Goal: Information Seeking & Learning: Learn about a topic

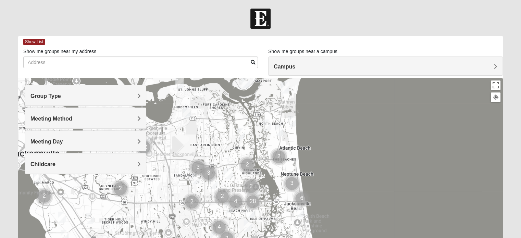
drag, startPoint x: 275, startPoint y: 181, endPoint x: 267, endPoint y: 167, distance: 15.4
click at [267, 167] on div at bounding box center [260, 215] width 485 height 274
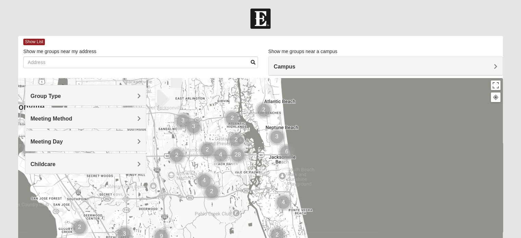
drag, startPoint x: 318, startPoint y: 197, endPoint x: 302, endPoint y: 146, distance: 52.8
click at [302, 146] on div at bounding box center [260, 215] width 485 height 274
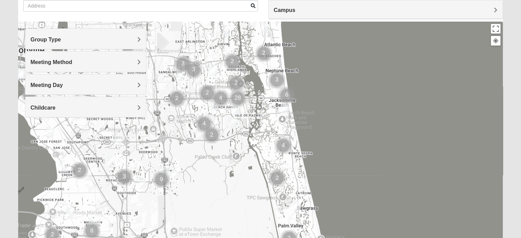
scroll to position [69, 0]
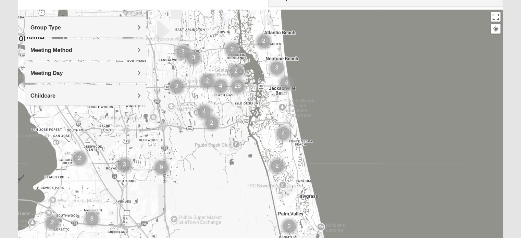
click at [115, 31] on div "Group Type" at bounding box center [85, 27] width 121 height 20
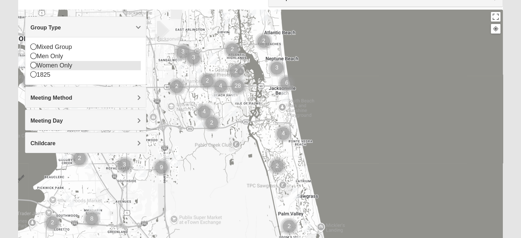
click at [34, 64] on icon at bounding box center [33, 65] width 6 height 6
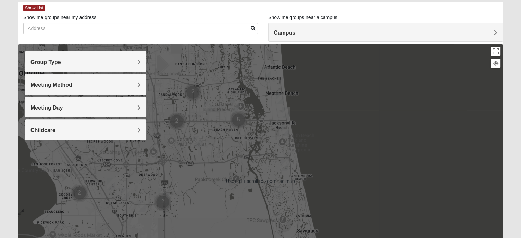
scroll to position [34, 0]
click at [277, 99] on img "Womens Pfingston 32250" at bounding box center [280, 97] width 8 height 11
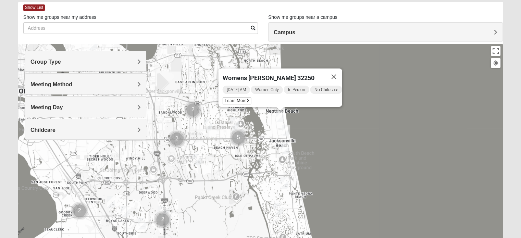
click at [284, 129] on img "Womens Sparkman/Flautt 32250" at bounding box center [286, 130] width 8 height 11
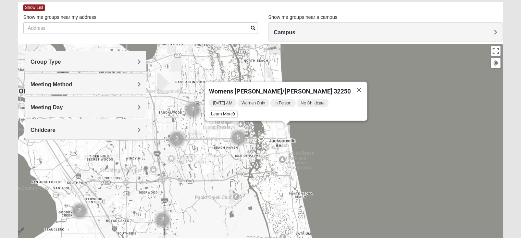
click at [238, 136] on img "Cluster of 5 groups" at bounding box center [238, 137] width 17 height 17
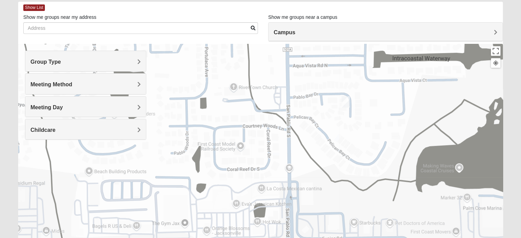
click at [345, 101] on img "Womens Hullinger 32224" at bounding box center [346, 101] width 8 height 11
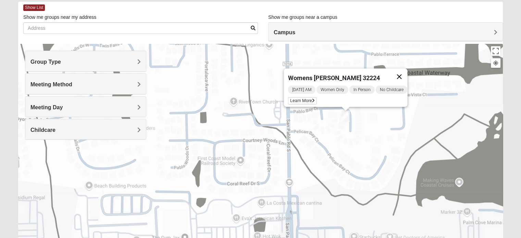
click at [400, 72] on button "Close" at bounding box center [399, 77] width 16 height 16
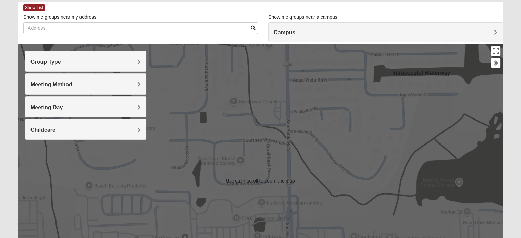
click at [373, 122] on div "To navigate, press the arrow keys." at bounding box center [260, 181] width 485 height 274
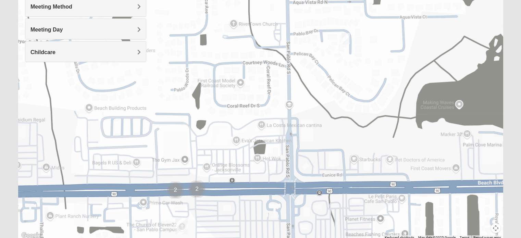
scroll to position [137, 0]
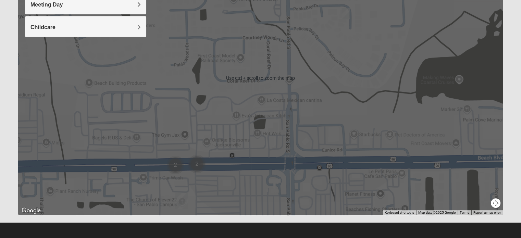
click at [222, 137] on div at bounding box center [260, 78] width 485 height 274
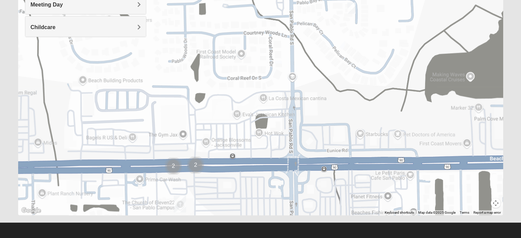
click at [222, 137] on div at bounding box center [260, 78] width 485 height 274
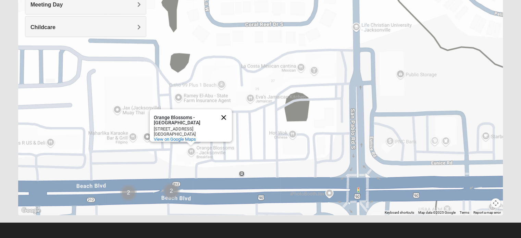
click at [225, 113] on button "Close" at bounding box center [223, 117] width 16 height 16
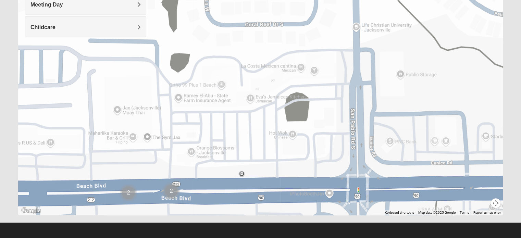
click at [492, 204] on button "Map camera controls" at bounding box center [496, 203] width 10 height 10
click at [482, 201] on button "Zoom out" at bounding box center [484, 203] width 10 height 10
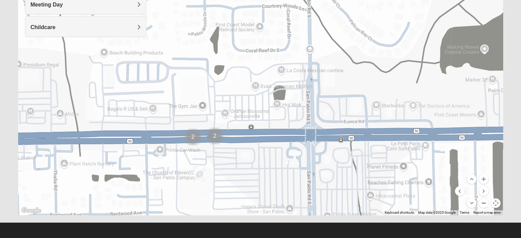
click at [482, 201] on button "Zoom out" at bounding box center [484, 203] width 10 height 10
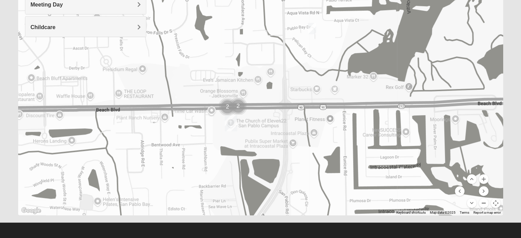
click at [482, 203] on button "Zoom out" at bounding box center [484, 203] width 10 height 10
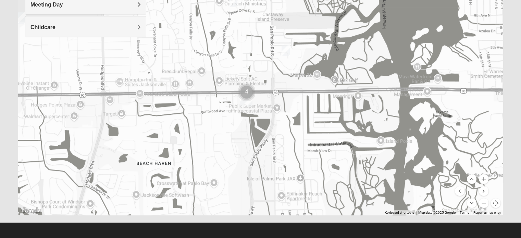
click at [482, 202] on button "Zoom out" at bounding box center [484, 203] width 10 height 10
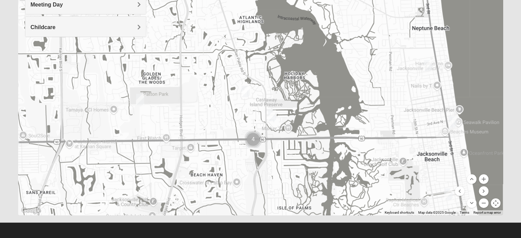
drag, startPoint x: 384, startPoint y: 113, endPoint x: 333, endPoint y: 131, distance: 53.4
click at [383, 171] on div at bounding box center [260, 78] width 485 height 274
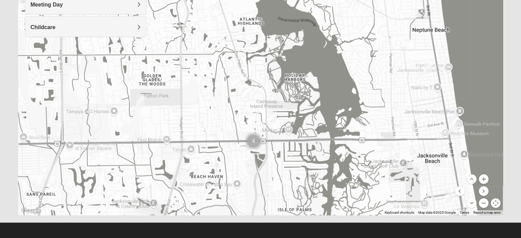
click at [248, 93] on img "Womens Kardon 32224" at bounding box center [246, 92] width 8 height 11
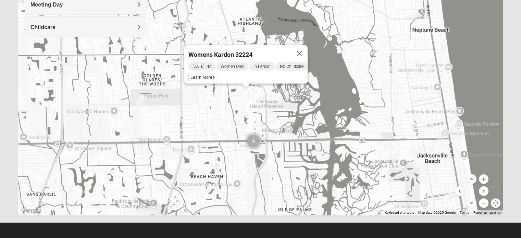
click at [141, 102] on img "Womens Parker/Vereen 32246" at bounding box center [140, 101] width 8 height 11
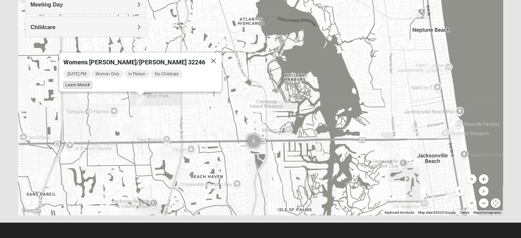
click at [92, 83] on span "Learn More" at bounding box center [77, 85] width 29 height 7
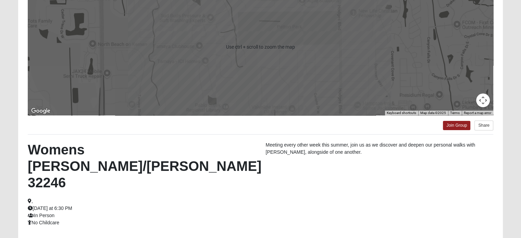
scroll to position [103, 0]
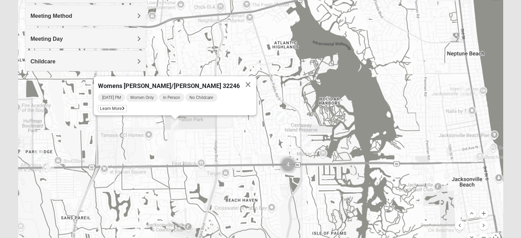
drag, startPoint x: 132, startPoint y: 154, endPoint x: 167, endPoint y: 143, distance: 36.8
click at [167, 143] on div "Womens [PERSON_NAME]/[PERSON_NAME] 32246 [DATE] PM Women Only In Person No Chil…" at bounding box center [260, 112] width 485 height 274
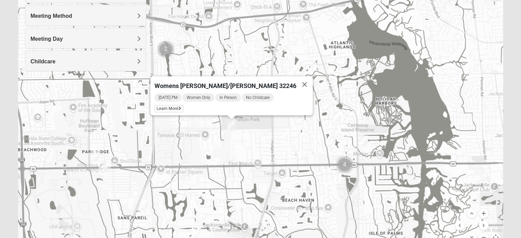
drag, startPoint x: 123, startPoint y: 145, endPoint x: 181, endPoint y: 145, distance: 57.9
click at [181, 145] on div "Womens [PERSON_NAME]/[PERSON_NAME] 32246 [DATE] PM Women Only In Person No Chil…" at bounding box center [260, 112] width 485 height 274
click at [108, 164] on img "Womens Chapman 32224" at bounding box center [106, 166] width 8 height 11
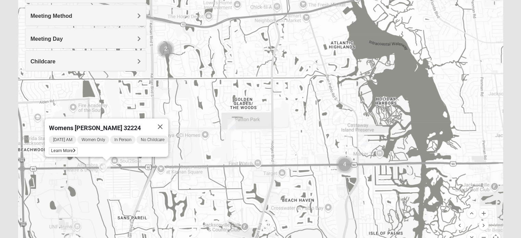
click at [95, 160] on img "Womens Campanella/Harnek 32246" at bounding box center [95, 155] width 8 height 11
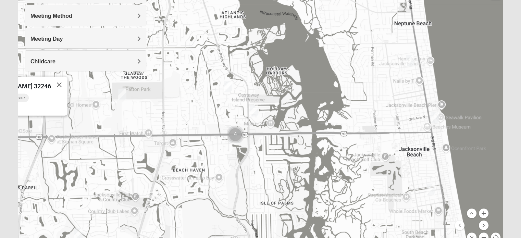
drag, startPoint x: 409, startPoint y: 141, endPoint x: 287, endPoint y: 111, distance: 124.8
click at [287, 111] on div "Womens [PERSON_NAME]/[PERSON_NAME] 32246 [DATE] AM Women Only In Person No Chil…" at bounding box center [260, 112] width 485 height 274
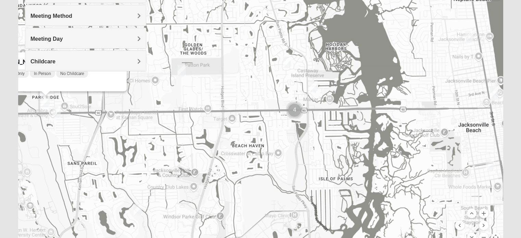
drag, startPoint x: 180, startPoint y: 178, endPoint x: 239, endPoint y: 153, distance: 64.1
click at [239, 153] on div "Womens [PERSON_NAME]/[PERSON_NAME] 32246 [DATE] AM Women Only In Person No Chil…" at bounding box center [260, 112] width 485 height 274
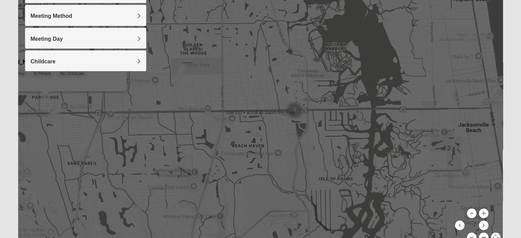
click at [485, 234] on button "Zoom out" at bounding box center [484, 238] width 10 height 10
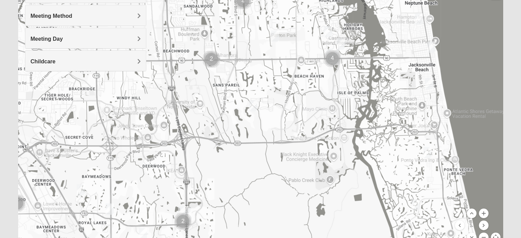
drag, startPoint x: 248, startPoint y: 191, endPoint x: 302, endPoint y: 138, distance: 76.5
click at [302, 138] on div at bounding box center [260, 112] width 485 height 274
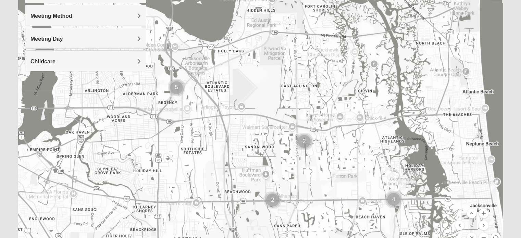
drag, startPoint x: 211, startPoint y: 117, endPoint x: 269, endPoint y: 253, distance: 147.3
click at [269, 238] on html "Log In Find A Group Error Show List Loading Groups" at bounding box center [260, 85] width 521 height 377
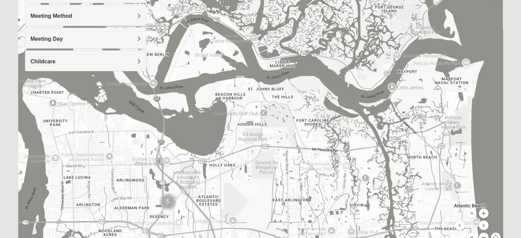
drag, startPoint x: 280, startPoint y: 102, endPoint x: 276, endPoint y: 212, distance: 109.7
click at [274, 218] on div at bounding box center [260, 112] width 485 height 274
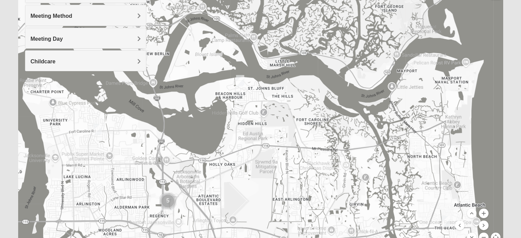
click at [241, 79] on img "Womens Nield 32225" at bounding box center [240, 80] width 8 height 11
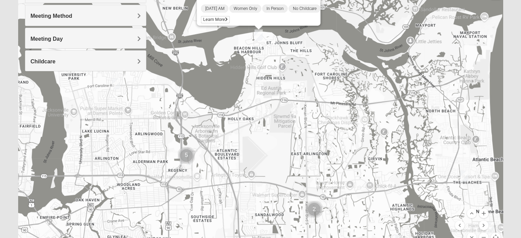
drag, startPoint x: 245, startPoint y: 170, endPoint x: 264, endPoint y: 124, distance: 49.8
click at [264, 124] on div "Womens [PERSON_NAME] 32225 [DATE] AM Women Only In Person No Childcare Learn Mo…" at bounding box center [260, 112] width 485 height 274
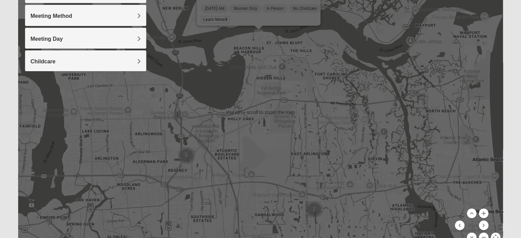
click at [263, 135] on div "Womens [PERSON_NAME] 32225 [DATE] AM Women Only In Person No Childcare Learn Mo…" at bounding box center [260, 112] width 485 height 274
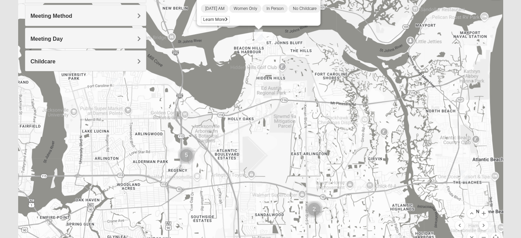
click at [294, 157] on div "Womens [PERSON_NAME] 32225 [DATE] AM Women Only In Person No Childcare Learn Mo…" at bounding box center [260, 112] width 485 height 274
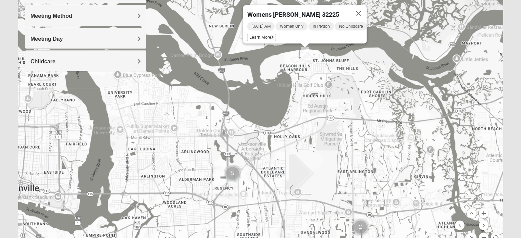
drag, startPoint x: 226, startPoint y: 147, endPoint x: 257, endPoint y: 158, distance: 32.7
click at [257, 158] on div "Womens [PERSON_NAME] 32225 [DATE] AM Women Only In Person No Childcare Learn Mo…" at bounding box center [260, 112] width 485 height 274
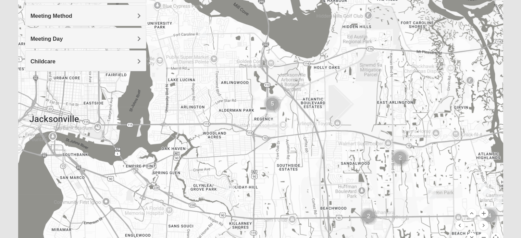
drag, startPoint x: 326, startPoint y: 173, endPoint x: 366, endPoint y: 103, distance: 80.4
click at [366, 103] on div "Womens [PERSON_NAME] 32225 [DATE] AM Women Only In Person No Childcare Learn Mo…" at bounding box center [260, 112] width 485 height 274
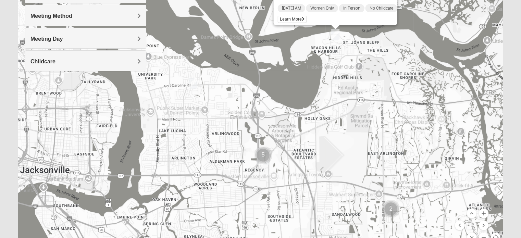
drag, startPoint x: 304, startPoint y: 138, endPoint x: 295, endPoint y: 190, distance: 52.5
click at [295, 190] on div "Womens [PERSON_NAME] 32225 [DATE] AM Women Only In Person No Childcare Learn Mo…" at bounding box center [260, 112] width 485 height 274
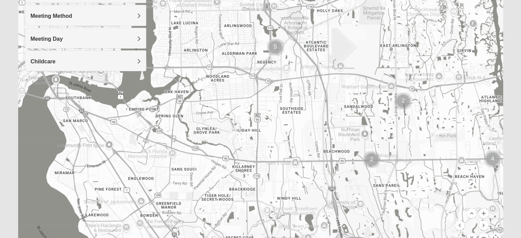
drag, startPoint x: 263, startPoint y: 197, endPoint x: 271, endPoint y: 113, distance: 84.6
click at [271, 113] on div "Womens [PERSON_NAME] 32225 [DATE] AM Women Only In Person No Childcare Learn Mo…" at bounding box center [260, 112] width 485 height 274
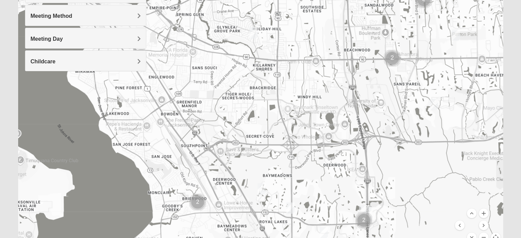
drag, startPoint x: 345, startPoint y: 184, endPoint x: 366, endPoint y: 82, distance: 104.5
click at [366, 82] on div "Womens [PERSON_NAME] 32225 [DATE] AM Women Only In Person No Childcare Learn Mo…" at bounding box center [260, 112] width 485 height 274
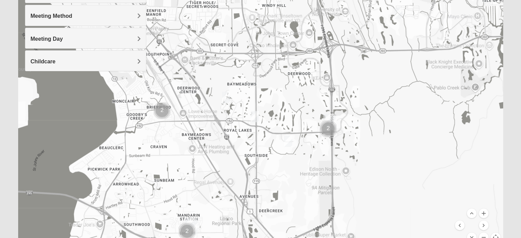
drag, startPoint x: 356, startPoint y: 99, endPoint x: 321, endPoint y: 9, distance: 97.2
click at [321, 9] on div "Womens [PERSON_NAME] 32225 [DATE] AM Women Only In Person No Childcare Learn Mo…" at bounding box center [260, 112] width 485 height 274
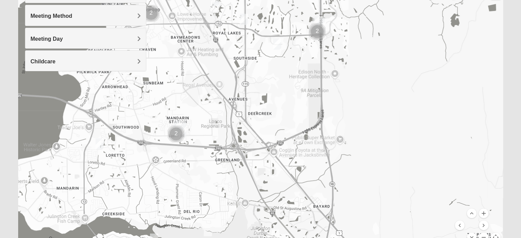
drag, startPoint x: 334, startPoint y: 126, endPoint x: 323, endPoint y: 28, distance: 98.2
click at [323, 28] on img "Cluster of 2 groups" at bounding box center [317, 31] width 17 height 17
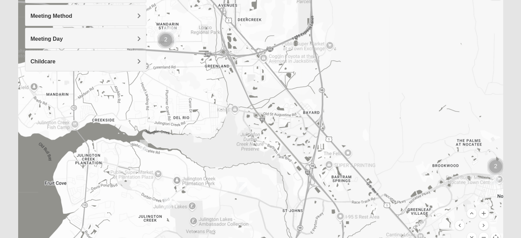
drag, startPoint x: 346, startPoint y: 149, endPoint x: 336, endPoint y: 53, distance: 96.8
click at [336, 53] on div "Womens [PERSON_NAME] 32225 [DATE] AM Women Only In Person No Childcare Learn Mo…" at bounding box center [260, 112] width 485 height 274
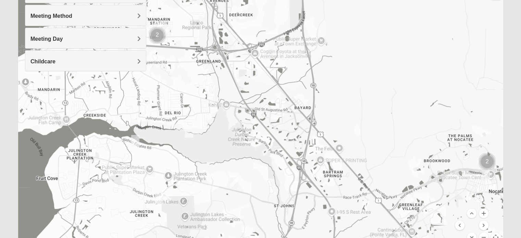
drag, startPoint x: 342, startPoint y: 115, endPoint x: 333, endPoint y: 108, distance: 10.9
click at [333, 108] on div "Womens [PERSON_NAME] 32225 [DATE] AM Women Only In Person No Childcare Learn Mo…" at bounding box center [260, 112] width 485 height 274
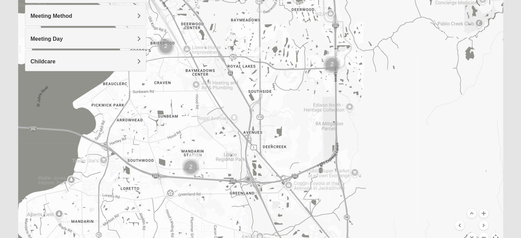
drag, startPoint x: 269, startPoint y: 104, endPoint x: 302, endPoint y: 206, distance: 107.0
click at [301, 227] on div "Womens [PERSON_NAME] 32225 [DATE] AM Women Only In Person No Childcare Learn Mo…" at bounding box center [260, 112] width 485 height 274
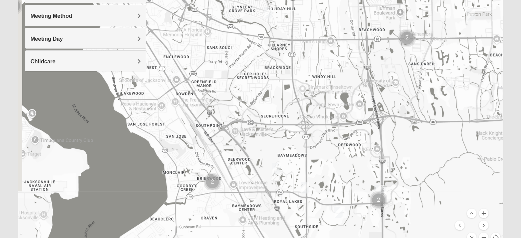
drag, startPoint x: 275, startPoint y: 85, endPoint x: 322, endPoint y: 228, distance: 150.0
click at [322, 230] on div "Womens [PERSON_NAME] 32225 [DATE] AM Women Only In Person No Childcare Learn Mo…" at bounding box center [260, 112] width 485 height 274
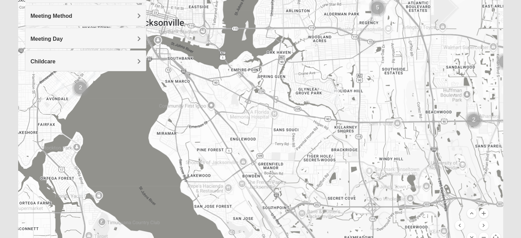
drag, startPoint x: 247, startPoint y: 123, endPoint x: 310, endPoint y: 190, distance: 92.1
click at [314, 207] on div "Womens [PERSON_NAME] 32225 [DATE] AM Women Only In Person No Childcare Learn Mo…" at bounding box center [260, 112] width 485 height 274
click at [334, 94] on img "Womens Horne/Bedwell 32225" at bounding box center [335, 94] width 8 height 11
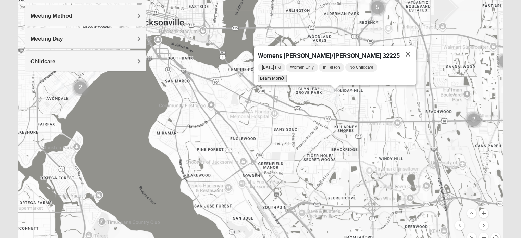
click at [287, 77] on span "Learn More" at bounding box center [272, 78] width 29 height 7
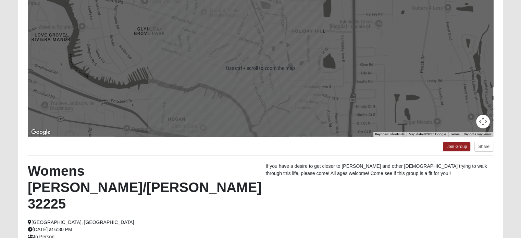
scroll to position [38, 0]
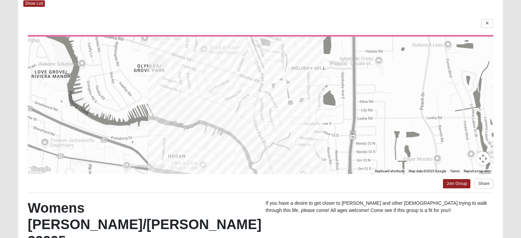
click at [483, 160] on button "Map camera controls" at bounding box center [483, 159] width 14 height 14
click at [468, 160] on button "Zoom out" at bounding box center [466, 159] width 14 height 14
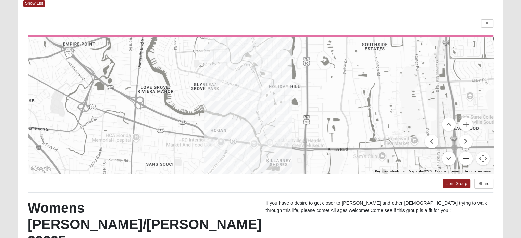
click at [467, 160] on button "Zoom out" at bounding box center [466, 159] width 14 height 14
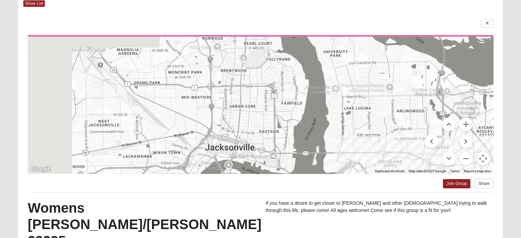
drag, startPoint x: 341, startPoint y: 112, endPoint x: 486, endPoint y: 232, distance: 188.5
click at [486, 232] on div "← Move left → Move right ↑ Move up ↓ Move down + Zoom in - Zoom out Home Jump l…" at bounding box center [260, 175] width 485 height 331
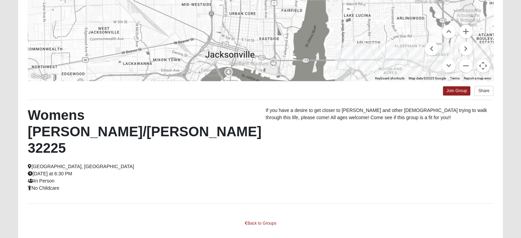
scroll to position [132, 0]
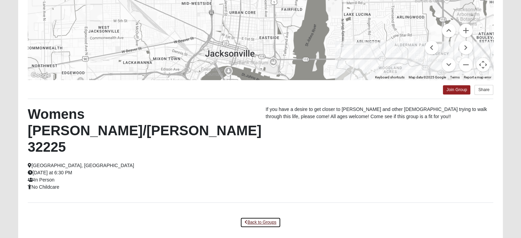
click at [253, 217] on link "Back to Groups" at bounding box center [260, 222] width 40 height 11
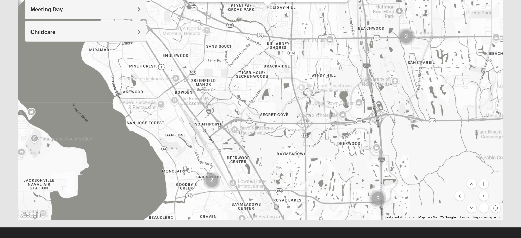
drag, startPoint x: 390, startPoint y: 148, endPoint x: 323, endPoint y: 95, distance: 86.3
click at [323, 95] on div "Womens [PERSON_NAME]/[PERSON_NAME] 32225 [DATE] PM Women Only In Person No Chil…" at bounding box center [260, 83] width 485 height 274
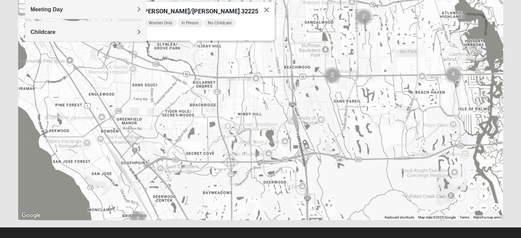
drag, startPoint x: 338, startPoint y: 150, endPoint x: 272, endPoint y: 184, distance: 74.3
click at [272, 184] on div "Womens [PERSON_NAME]/[PERSON_NAME] 32225 [DATE] PM Women Only In Person No Chil…" at bounding box center [260, 83] width 485 height 274
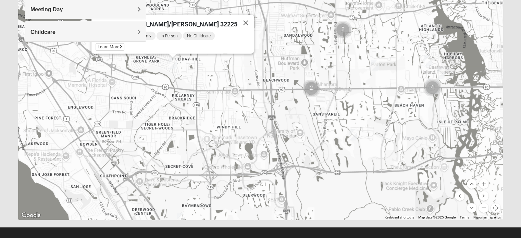
click at [352, 134] on img "Womens Nguyen 32224" at bounding box center [353, 134] width 8 height 11
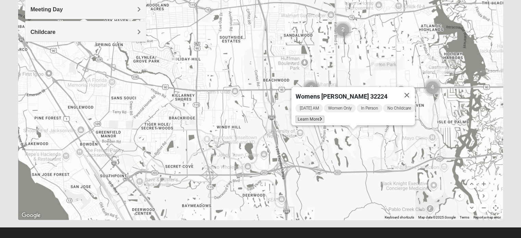
click at [302, 116] on span "Learn More" at bounding box center [309, 119] width 29 height 7
click at [306, 116] on span "Learn More" at bounding box center [309, 119] width 29 height 7
click at [310, 116] on span "Learn More" at bounding box center [309, 119] width 29 height 7
click at [411, 90] on button "Close" at bounding box center [406, 95] width 16 height 16
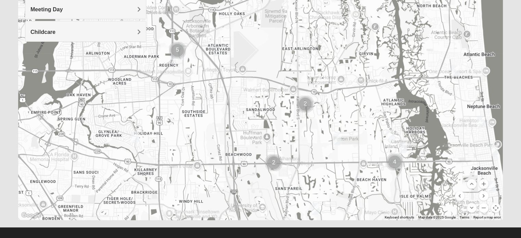
drag, startPoint x: 283, startPoint y: 101, endPoint x: 245, endPoint y: 177, distance: 85.3
click at [245, 177] on div at bounding box center [260, 83] width 485 height 274
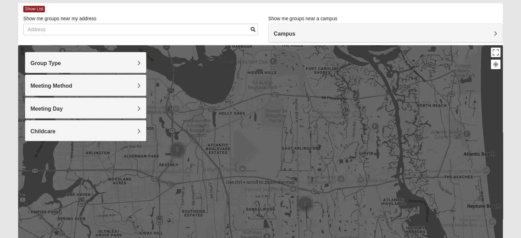
scroll to position [29, 0]
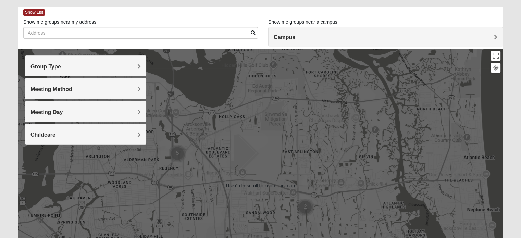
click at [103, 109] on h4 "Meeting Day" at bounding box center [85, 112] width 110 height 7
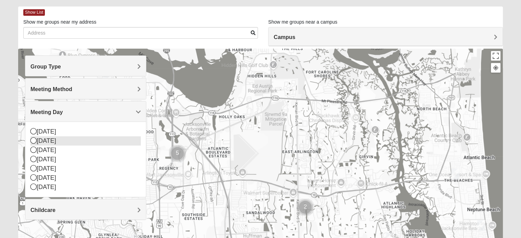
click at [34, 141] on icon at bounding box center [33, 140] width 6 height 6
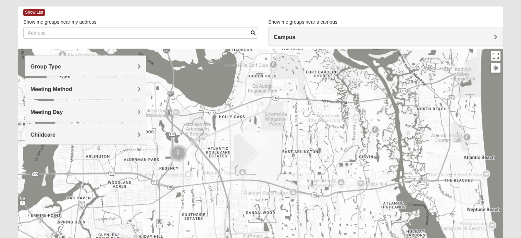
click at [40, 116] on div "Meeting Day" at bounding box center [85, 111] width 121 height 20
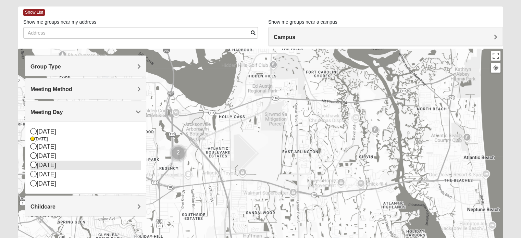
click at [32, 173] on icon at bounding box center [33, 174] width 6 height 6
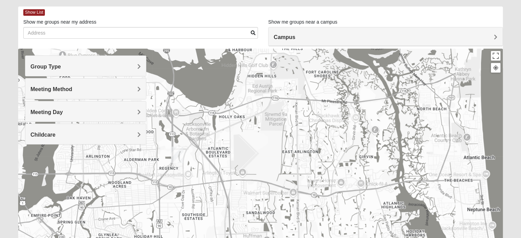
click at [60, 109] on span "Meeting Day" at bounding box center [46, 112] width 32 height 6
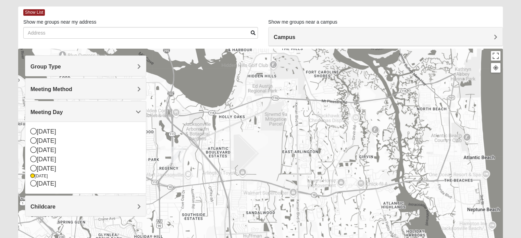
click at [193, 140] on div at bounding box center [260, 186] width 485 height 274
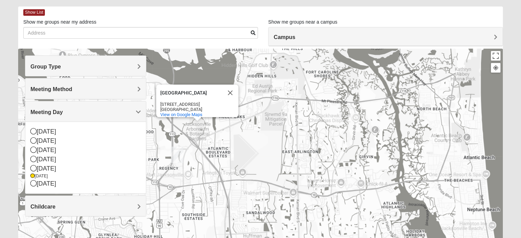
click at [63, 113] on span "Meeting Day" at bounding box center [46, 112] width 32 height 6
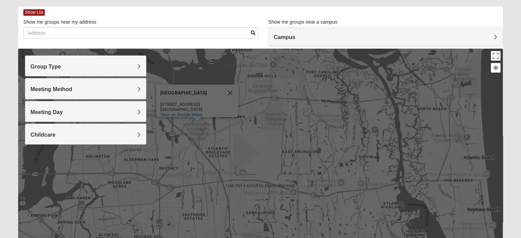
scroll to position [132, 0]
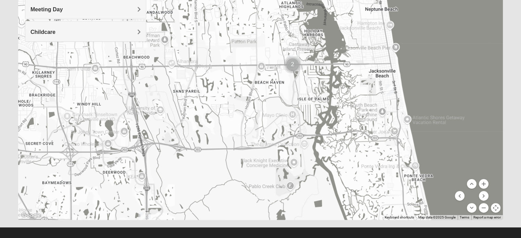
drag, startPoint x: 344, startPoint y: 164, endPoint x: 240, endPoint y: 65, distance: 143.4
click at [240, 65] on div "[GEOGRAPHIC_DATA] [GEOGRAPHIC_DATA] [STREET_ADDRESS] View on Google Maps" at bounding box center [260, 83] width 485 height 274
click at [488, 210] on menu at bounding box center [472, 196] width 34 height 34
click at [486, 210] on button "Zoom out" at bounding box center [484, 208] width 10 height 10
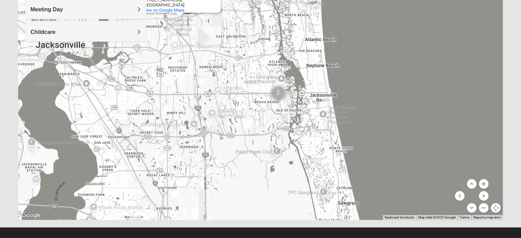
drag, startPoint x: 312, startPoint y: 168, endPoint x: 314, endPoint y: 192, distance: 24.4
click at [314, 192] on div "[GEOGRAPHIC_DATA] [GEOGRAPHIC_DATA] [STREET_ADDRESS] View on Google Maps" at bounding box center [260, 83] width 485 height 274
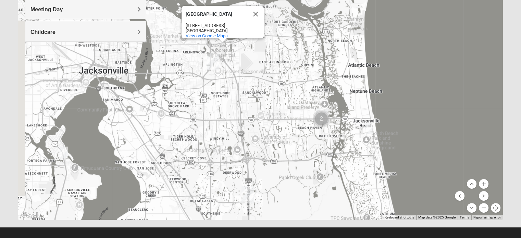
drag, startPoint x: 275, startPoint y: 110, endPoint x: 319, endPoint y: 133, distance: 49.5
click at [319, 133] on div "[GEOGRAPHIC_DATA] [GEOGRAPHIC_DATA] [STREET_ADDRESS] View on Google Maps" at bounding box center [260, 83] width 485 height 274
click at [320, 116] on img "Cluster of 2 groups" at bounding box center [321, 118] width 17 height 17
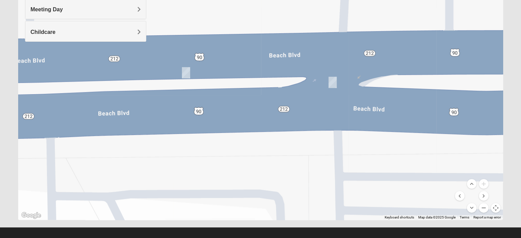
click at [189, 72] on img "On Campus Womens Simpson / Helmus 32250" at bounding box center [186, 72] width 8 height 11
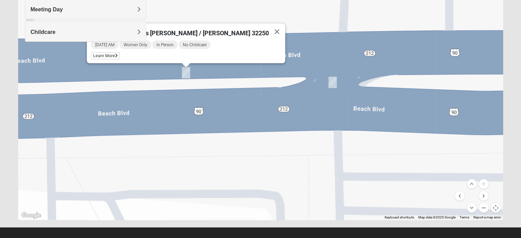
click at [189, 72] on img "On Campus Womens Simpson / Helmus 32250" at bounding box center [186, 72] width 8 height 11
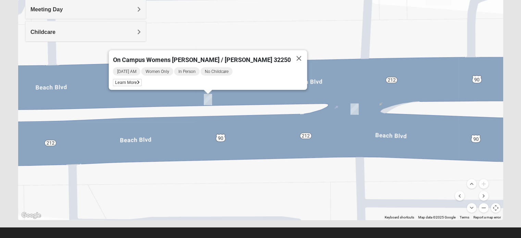
drag, startPoint x: 203, startPoint y: 71, endPoint x: 225, endPoint y: 98, distance: 35.1
click at [225, 98] on div "On Campus Womens [PERSON_NAME] / [PERSON_NAME] 32250 [DATE] AM Women Only In Pe…" at bounding box center [260, 83] width 485 height 274
click at [356, 110] on img "On Campus Womens Smith 32250" at bounding box center [354, 108] width 8 height 11
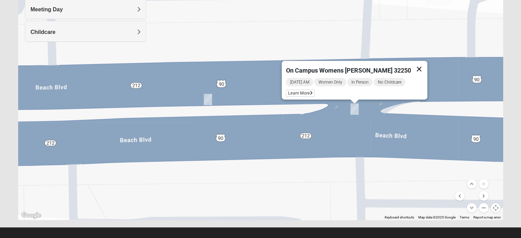
click at [411, 65] on button "Close" at bounding box center [419, 69] width 16 height 16
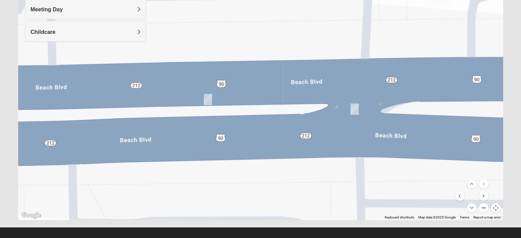
click at [482, 209] on button "Zoom out" at bounding box center [484, 208] width 10 height 10
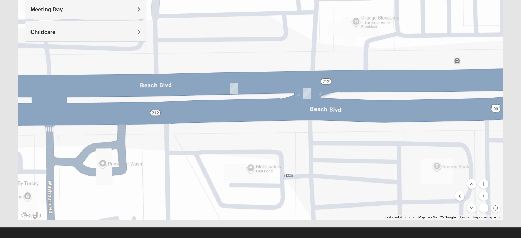
click at [482, 208] on button "Zoom out" at bounding box center [484, 208] width 10 height 10
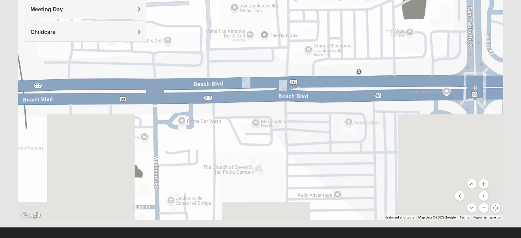
click at [482, 208] on button "Zoom out" at bounding box center [484, 208] width 10 height 10
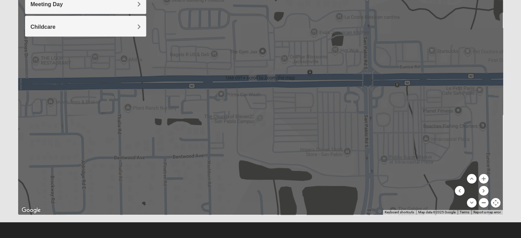
scroll to position [139, 0]
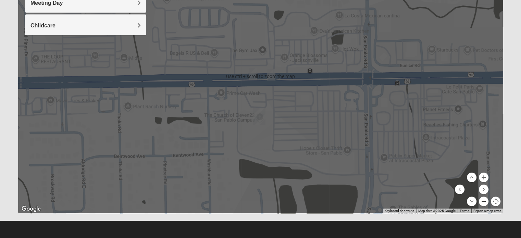
click at [487, 200] on button "Zoom out" at bounding box center [484, 202] width 10 height 10
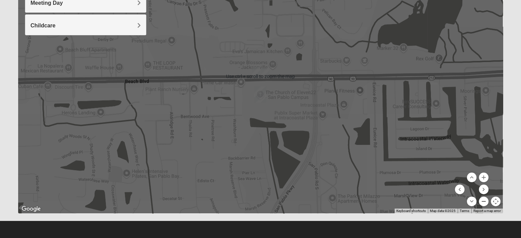
click at [483, 200] on button "Zoom out" at bounding box center [484, 202] width 10 height 10
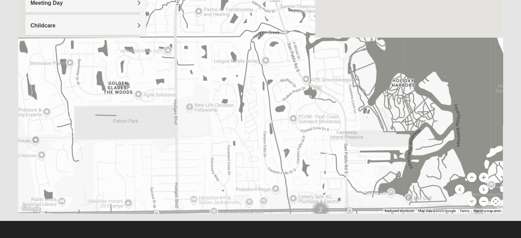
drag, startPoint x: 231, startPoint y: 165, endPoint x: 215, endPoint y: 161, distance: 16.4
click at [263, 223] on form "Log In Find A Group Error Show List Loading Groups" at bounding box center [260, 54] width 521 height 369
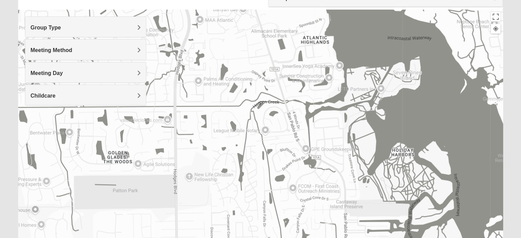
scroll to position [36, 0]
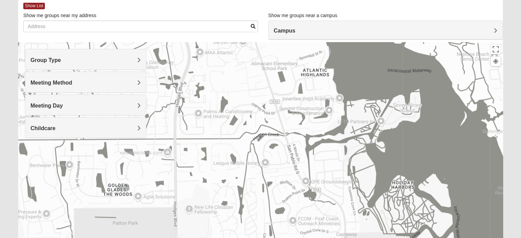
click at [85, 86] on h4 "Meeting Method" at bounding box center [85, 82] width 110 height 7
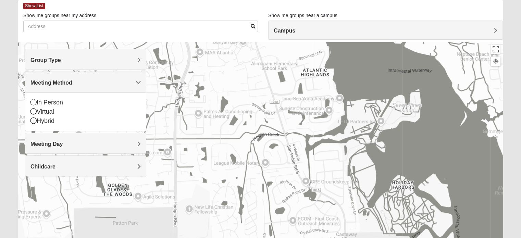
click at [46, 159] on div "Childcare" at bounding box center [85, 166] width 121 height 20
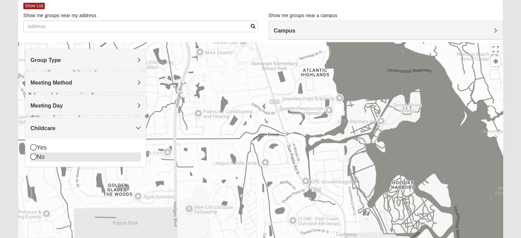
click at [35, 157] on icon at bounding box center [33, 156] width 6 height 6
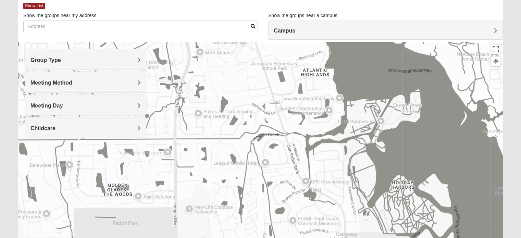
click at [41, 111] on div "Meeting Day" at bounding box center [85, 105] width 121 height 20
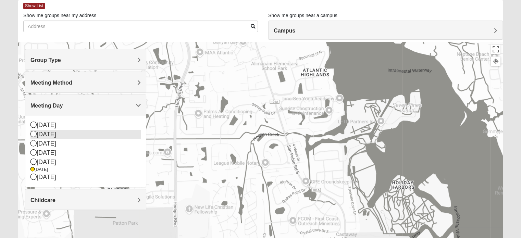
click at [32, 133] on icon at bounding box center [33, 134] width 6 height 6
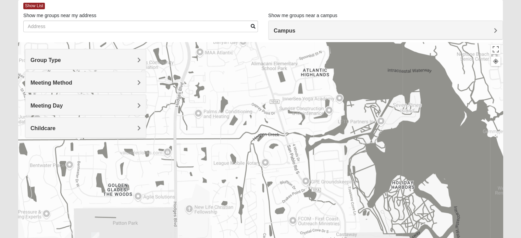
click at [48, 81] on span "Meeting Method" at bounding box center [51, 83] width 42 height 6
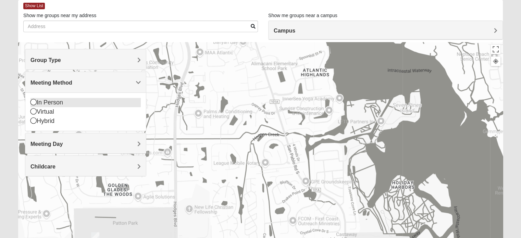
click at [32, 102] on icon at bounding box center [33, 102] width 6 height 6
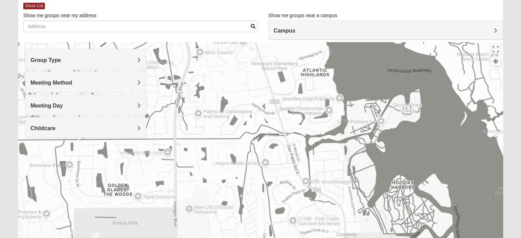
click at [52, 58] on span "Group Type" at bounding box center [45, 60] width 30 height 6
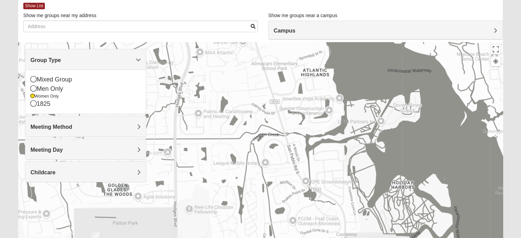
click at [52, 58] on span "Group Type" at bounding box center [45, 60] width 30 height 6
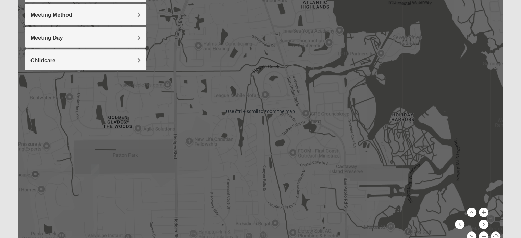
scroll to position [139, 0]
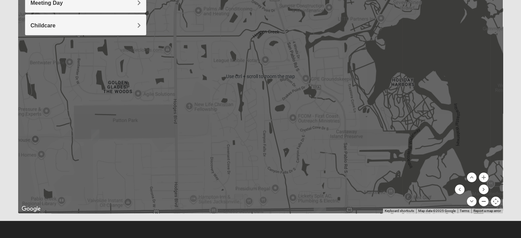
click at [484, 203] on button "Zoom out" at bounding box center [484, 202] width 10 height 10
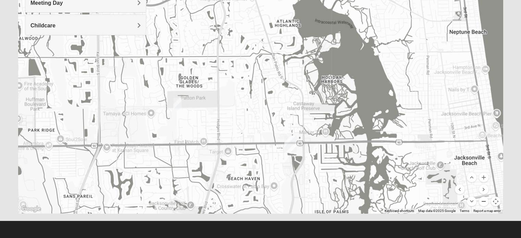
click at [484, 203] on button "Zoom out" at bounding box center [484, 202] width 10 height 10
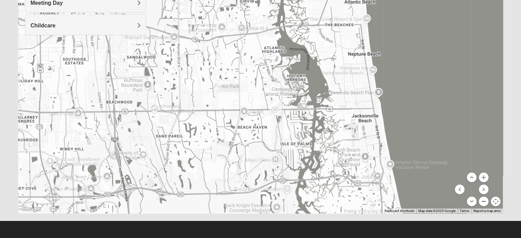
click at [484, 203] on button "Zoom out" at bounding box center [484, 202] width 10 height 10
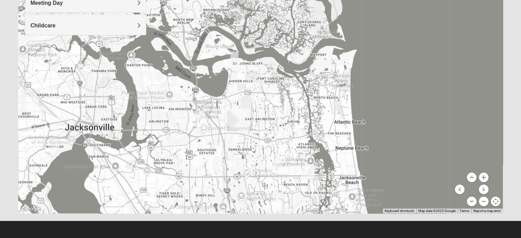
drag, startPoint x: 246, startPoint y: 116, endPoint x: 285, endPoint y: 199, distance: 91.9
click at [285, 199] on div at bounding box center [260, 76] width 485 height 274
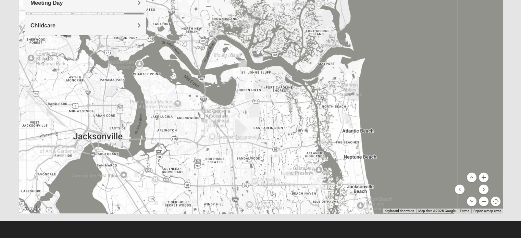
drag, startPoint x: 147, startPoint y: 80, endPoint x: 166, endPoint y: 111, distance: 35.7
click at [166, 111] on div at bounding box center [260, 76] width 485 height 274
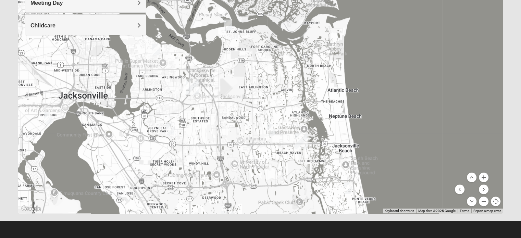
drag, startPoint x: 206, startPoint y: 165, endPoint x: 182, endPoint y: 102, distance: 67.2
click at [182, 102] on div at bounding box center [260, 76] width 485 height 274
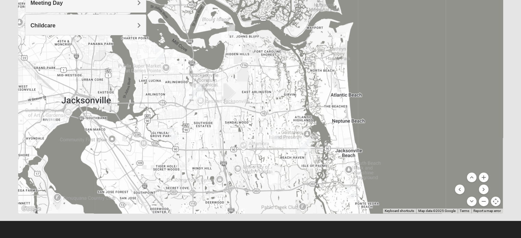
drag, startPoint x: 223, startPoint y: 101, endPoint x: 226, endPoint y: 107, distance: 6.6
click at [226, 107] on div at bounding box center [260, 76] width 485 height 274
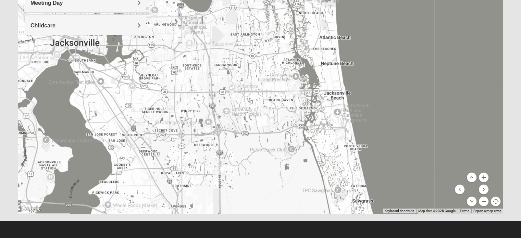
drag, startPoint x: 196, startPoint y: 154, endPoint x: 183, endPoint y: 95, distance: 60.9
click at [183, 95] on div at bounding box center [260, 76] width 485 height 274
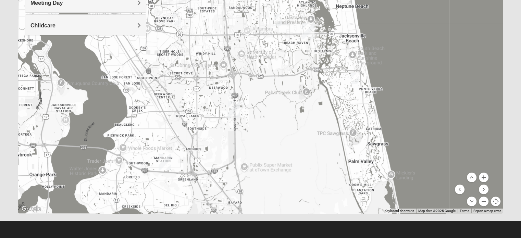
drag, startPoint x: 254, startPoint y: 162, endPoint x: 271, endPoint y: 105, distance: 58.7
click at [271, 105] on div at bounding box center [260, 76] width 485 height 274
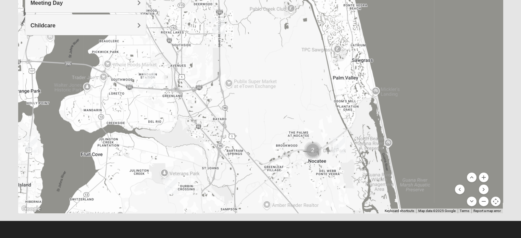
drag, startPoint x: 264, startPoint y: 139, endPoint x: 249, endPoint y: 55, distance: 85.7
click at [249, 55] on div at bounding box center [260, 76] width 485 height 274
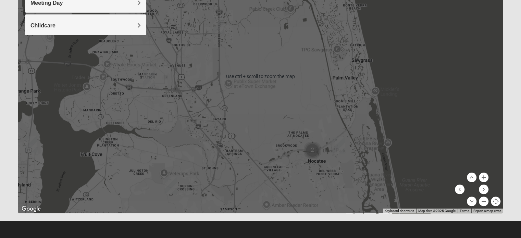
click at [312, 150] on img "Cluster of 2 groups" at bounding box center [312, 150] width 17 height 17
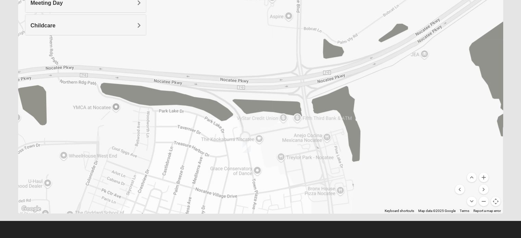
click at [245, 144] on img "Womens Santos (Portuguese-Speaking) 32081" at bounding box center [247, 146] width 8 height 11
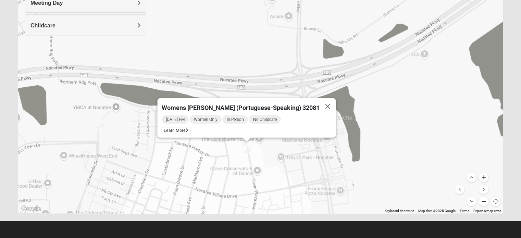
click at [481, 201] on button "Zoom out" at bounding box center [484, 202] width 10 height 10
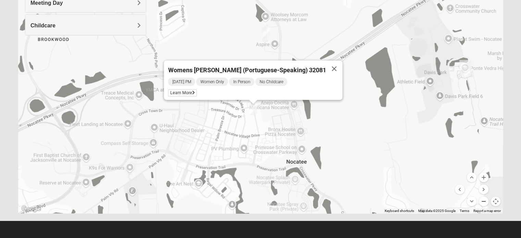
click at [481, 201] on button "Zoom out" at bounding box center [484, 202] width 10 height 10
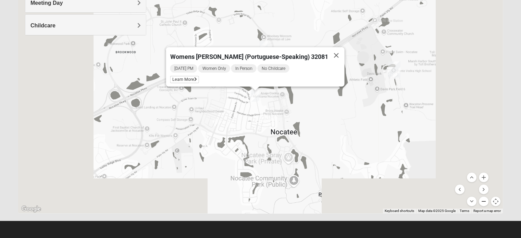
click at [481, 201] on button "Zoom out" at bounding box center [484, 202] width 10 height 10
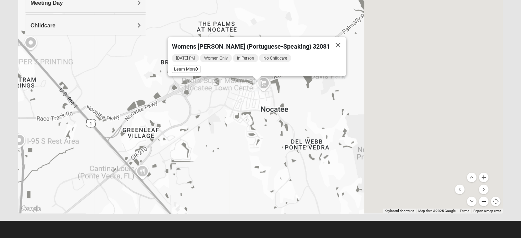
click at [481, 201] on button "Zoom out" at bounding box center [484, 202] width 10 height 10
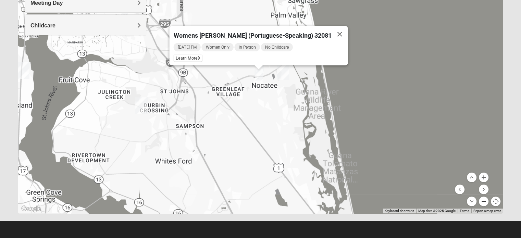
click at [481, 201] on button "Zoom out" at bounding box center [484, 202] width 10 height 10
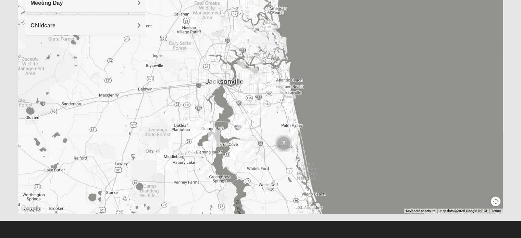
drag, startPoint x: 260, startPoint y: 83, endPoint x: 283, endPoint y: 152, distance: 72.6
click at [283, 152] on div "To navigate, press the arrow keys." at bounding box center [260, 76] width 485 height 274
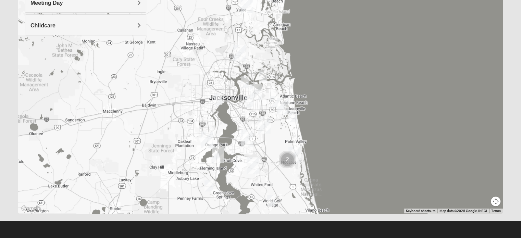
drag, startPoint x: 266, startPoint y: 111, endPoint x: 274, endPoint y: 155, distance: 44.7
click at [271, 134] on img "Baymeadows" at bounding box center [264, 125] width 12 height 16
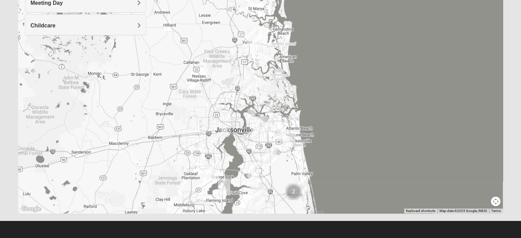
click at [256, 133] on img "Womens Horne/Bedwell 32225" at bounding box center [255, 133] width 8 height 11
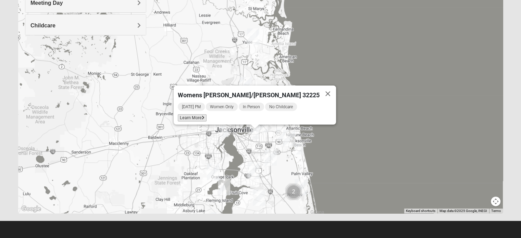
click at [207, 115] on span "Learn More" at bounding box center [192, 117] width 29 height 7
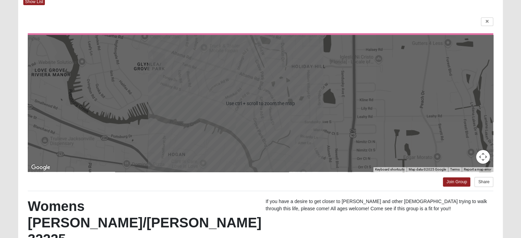
scroll to position [6, 0]
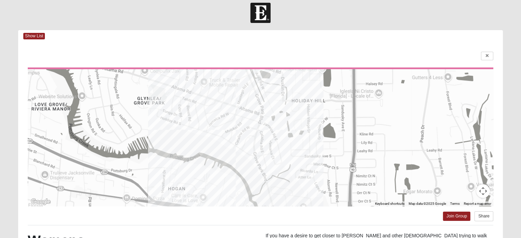
click at [483, 189] on button "Map camera controls" at bounding box center [483, 191] width 14 height 14
click at [471, 191] on button "Zoom out" at bounding box center [466, 191] width 14 height 14
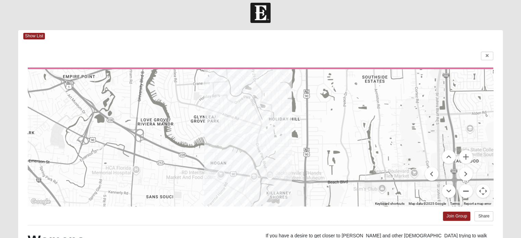
click at [470, 191] on button "Zoom out" at bounding box center [466, 191] width 14 height 14
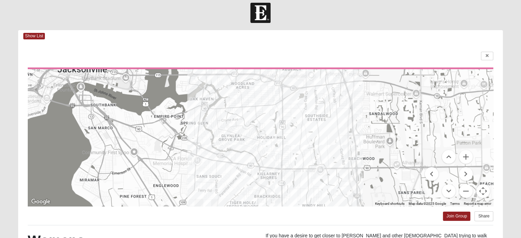
drag, startPoint x: 290, startPoint y: 176, endPoint x: 289, endPoint y: 184, distance: 8.7
click at [289, 184] on div at bounding box center [261, 137] width 466 height 137
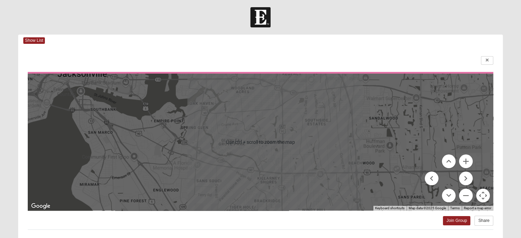
scroll to position [0, 0]
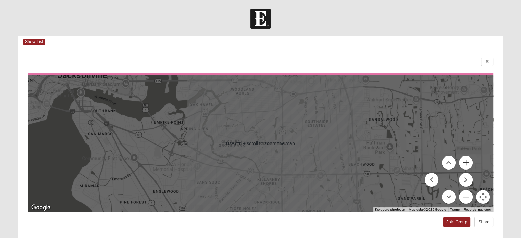
click at [469, 165] on button "Zoom in" at bounding box center [466, 163] width 14 height 14
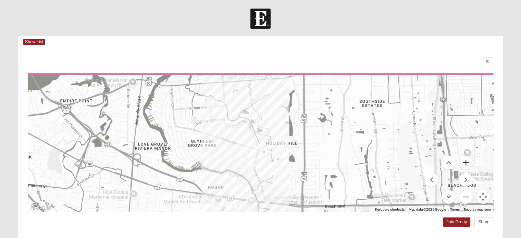
click at [469, 165] on button "Zoom in" at bounding box center [466, 163] width 14 height 14
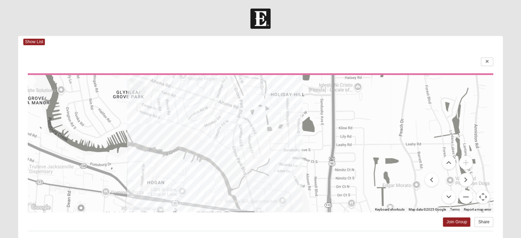
drag, startPoint x: 314, startPoint y: 182, endPoint x: 298, endPoint y: 134, distance: 50.0
click at [298, 134] on div at bounding box center [261, 143] width 466 height 137
